Goal: Task Accomplishment & Management: Use online tool/utility

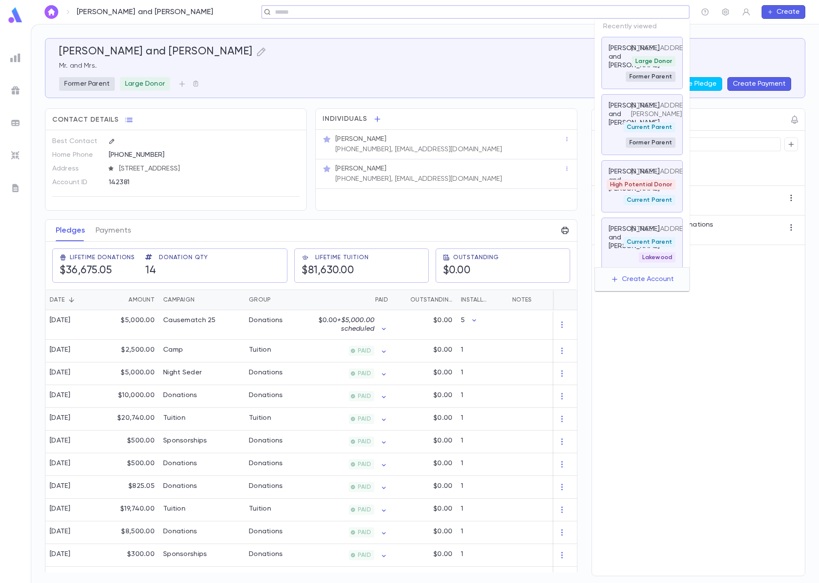
click at [613, 14] on input "text" at bounding box center [472, 12] width 400 height 8
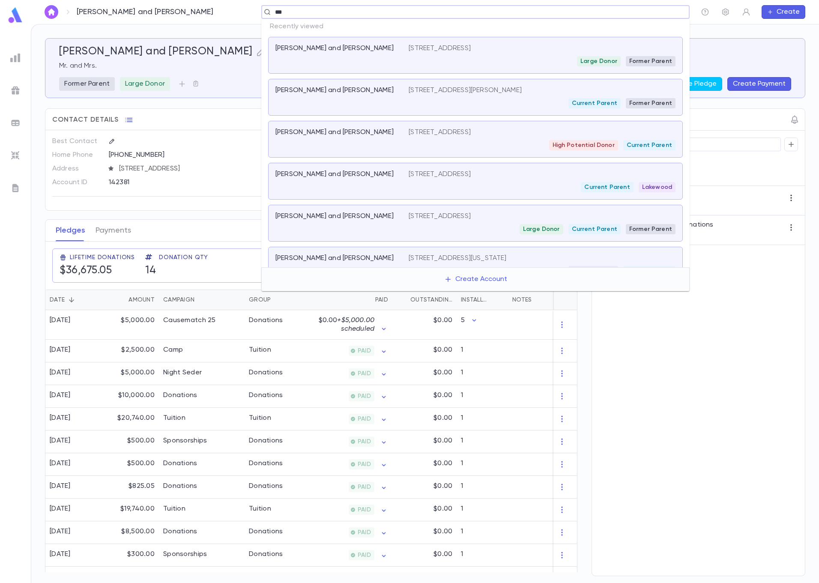
type input "****"
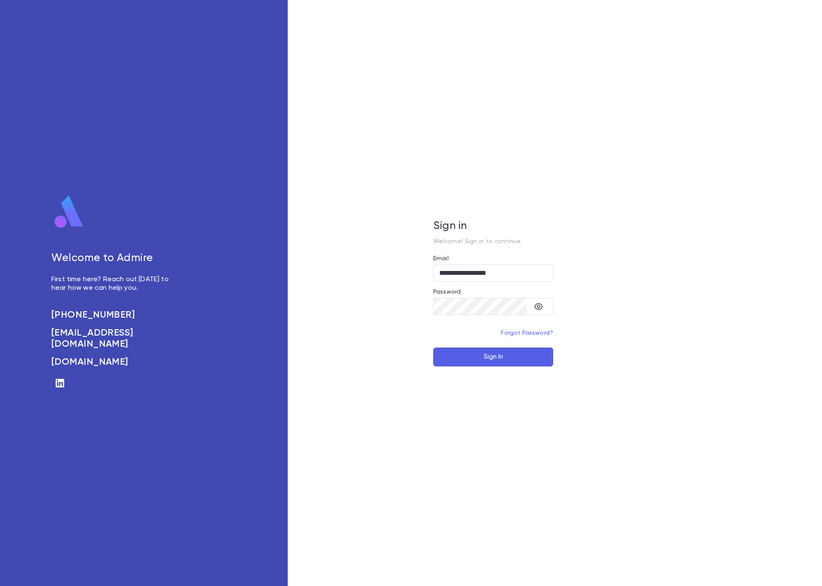
click at [478, 357] on button "Sign In" at bounding box center [493, 357] width 120 height 19
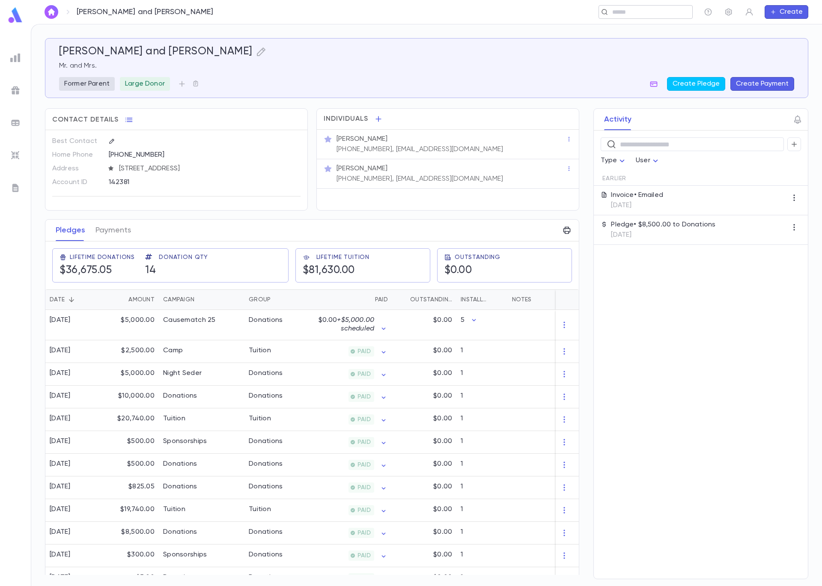
click at [639, 12] on input "text" at bounding box center [649, 12] width 79 height 8
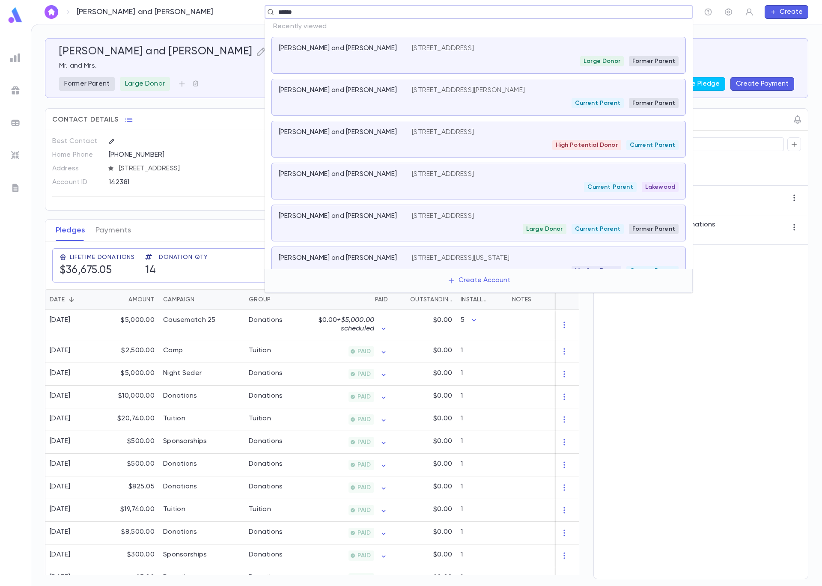
type input "*******"
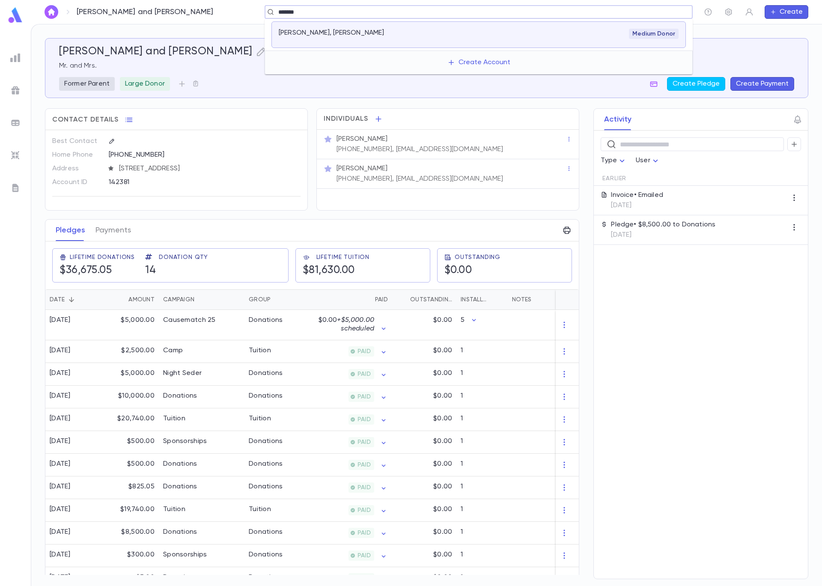
click at [465, 29] on div "Medium Donor" at bounding box center [545, 34] width 267 height 10
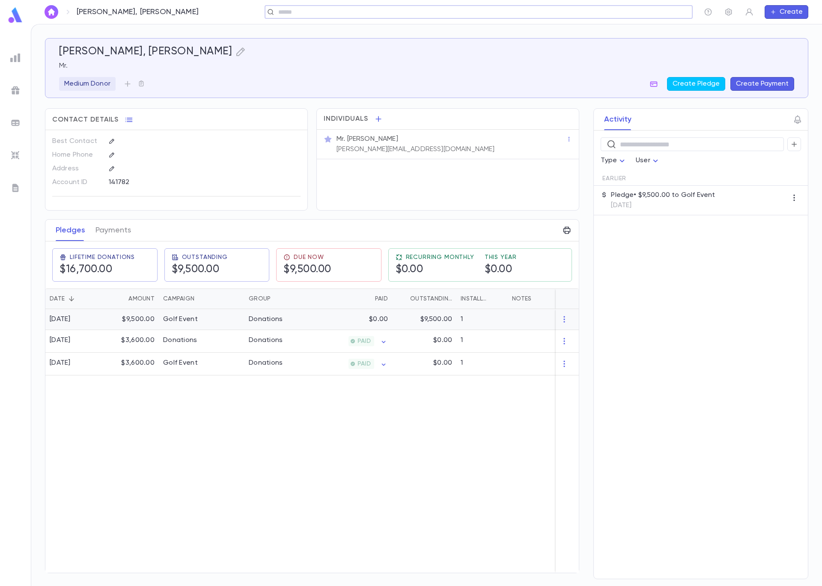
click at [326, 323] on div "$0.00" at bounding box center [351, 319] width 84 height 21
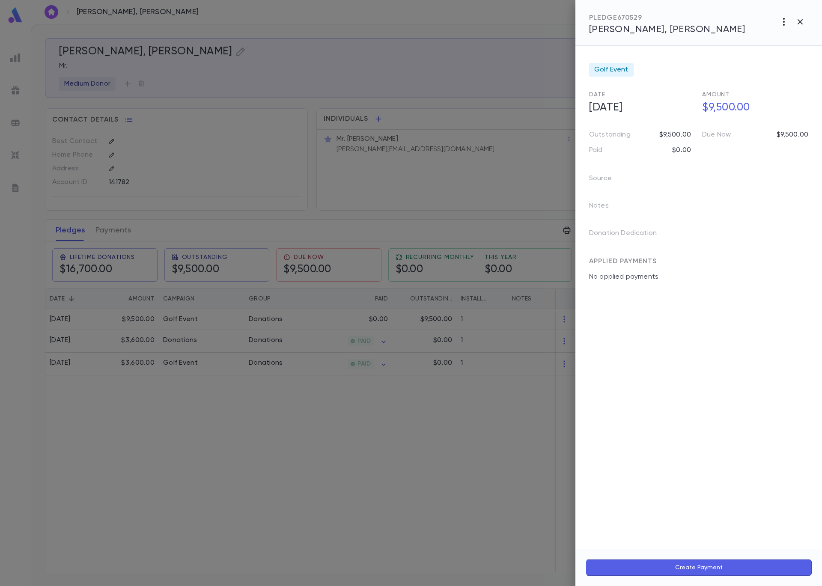
click at [784, 22] on icon "button" at bounding box center [784, 22] width 2 height 8
click at [774, 56] on li "Send Invoice" at bounding box center [765, 54] width 107 height 15
click at [807, 55] on li "Email" at bounding box center [801, 54] width 30 height 15
click at [405, 149] on div at bounding box center [411, 293] width 822 height 586
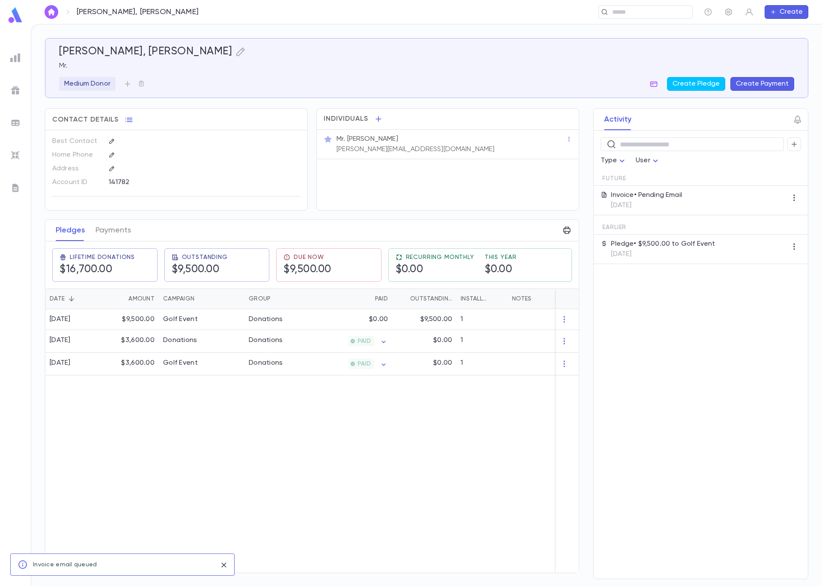
drag, startPoint x: 418, startPoint y: 149, endPoint x: 410, endPoint y: 150, distance: 8.2
click at [410, 150] on div "Mr. Dovid Kanerek dave@precisehcm.com" at bounding box center [450, 143] width 231 height 21
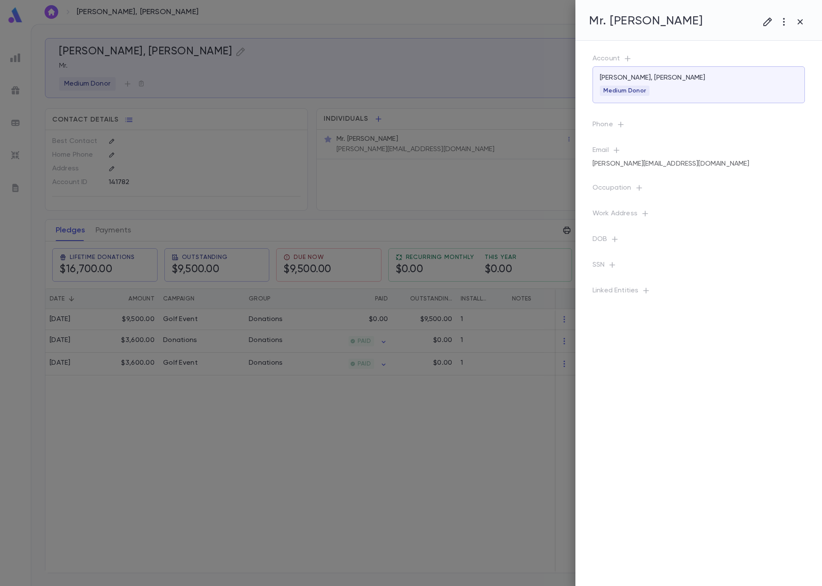
drag, startPoint x: 420, startPoint y: 147, endPoint x: 367, endPoint y: 152, distance: 52.9
click at [367, 152] on div at bounding box center [411, 293] width 822 height 586
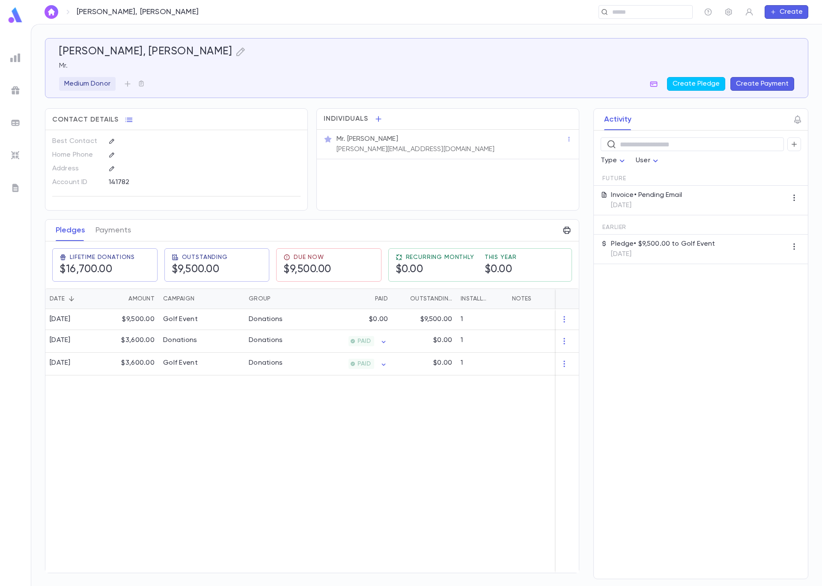
click at [368, 151] on p "dave@precisehcm.com" at bounding box center [416, 149] width 158 height 9
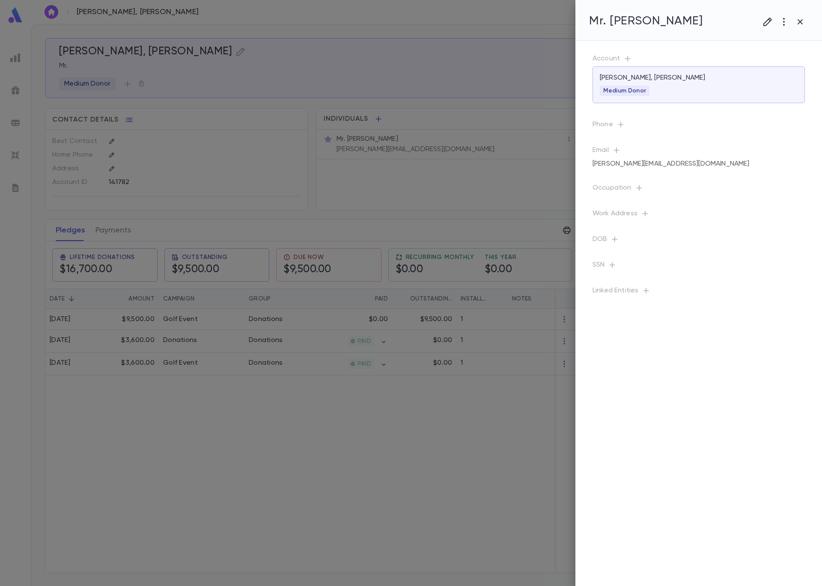
click at [432, 152] on div at bounding box center [411, 293] width 822 height 586
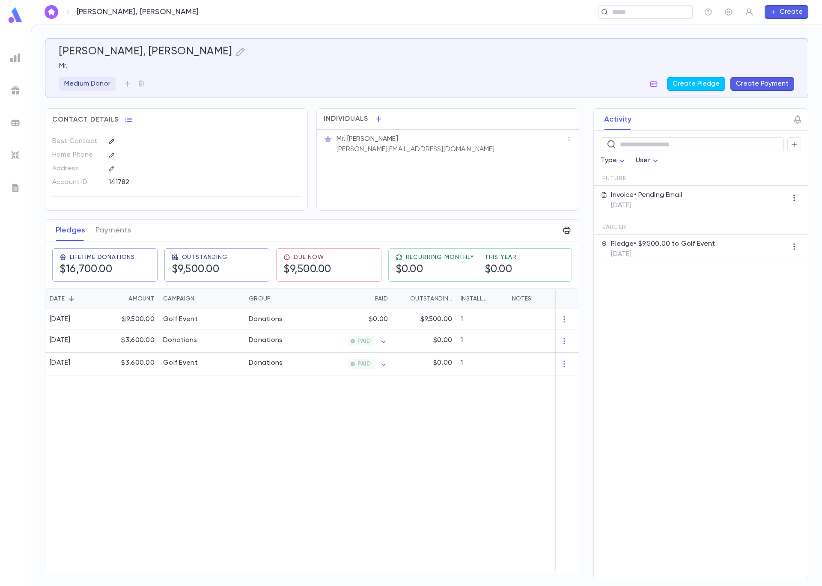
drag, startPoint x: 429, startPoint y: 152, endPoint x: 409, endPoint y: 152, distance: 19.7
click at [409, 152] on div "Mr. Dovid Kanerek dave@precisehcm.com" at bounding box center [450, 143] width 231 height 21
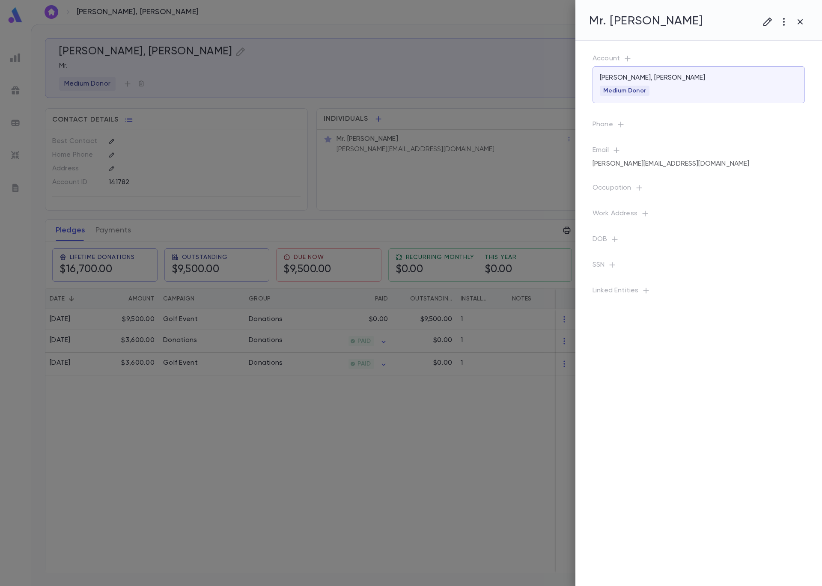
click at [411, 148] on div at bounding box center [411, 293] width 822 height 586
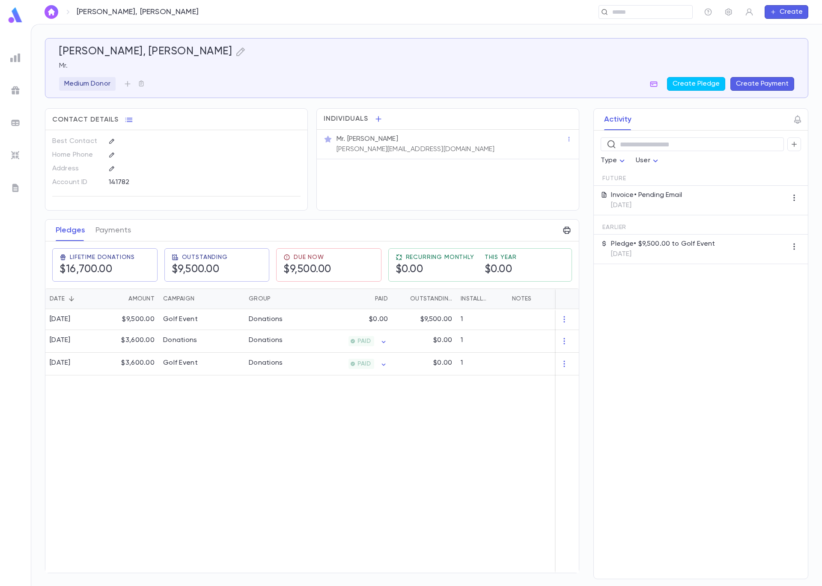
click at [403, 149] on p "dave@precisehcm.com" at bounding box center [416, 149] width 158 height 9
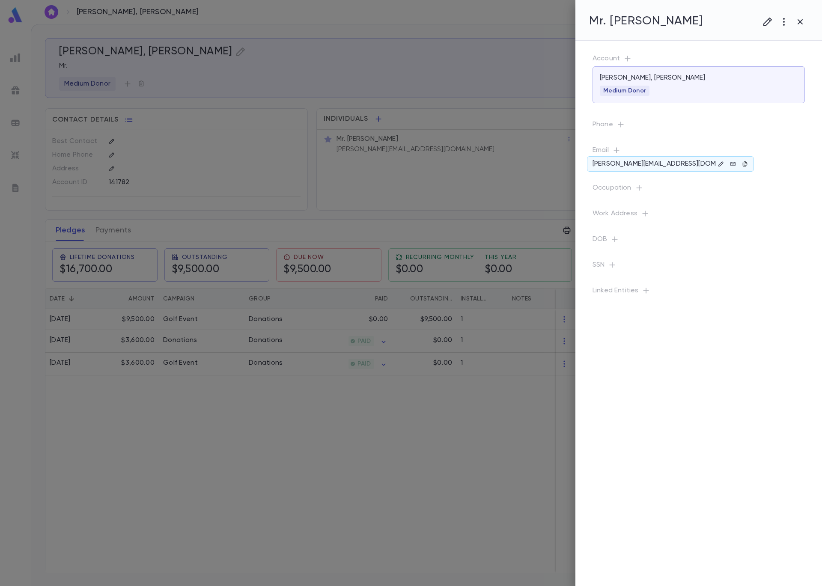
click at [746, 163] on icon "button" at bounding box center [745, 163] width 4 height 5
